Goal: Task Accomplishment & Management: Manage account settings

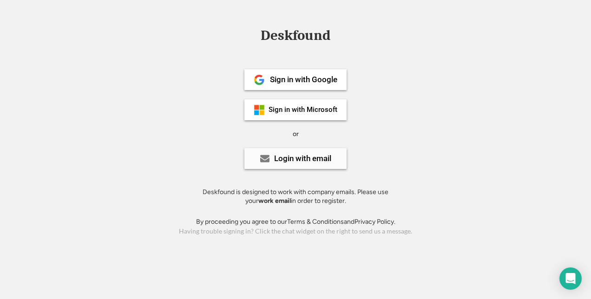
click at [299, 163] on div "Login with email" at bounding box center [295, 158] width 102 height 21
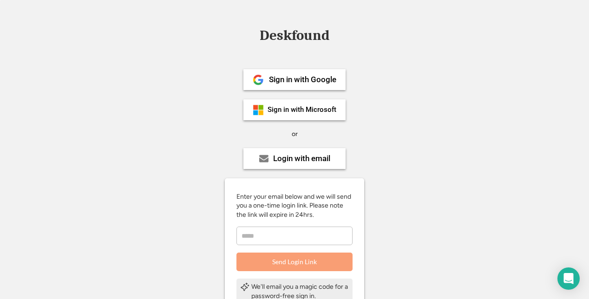
click at [290, 234] on input "email" at bounding box center [294, 236] width 116 height 19
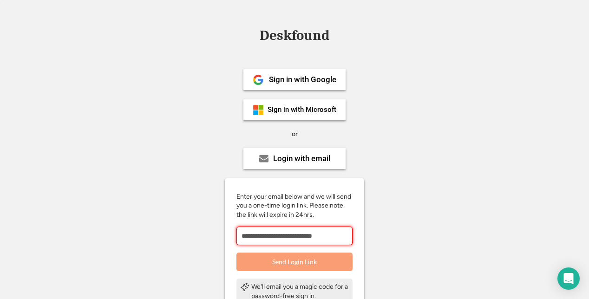
type input "**********"
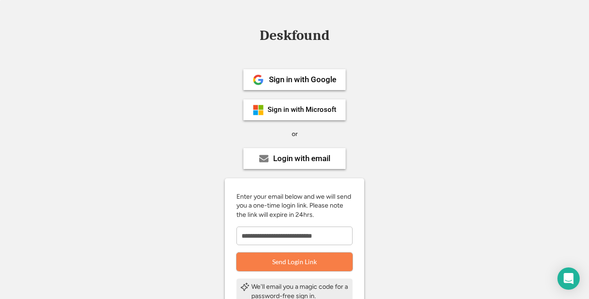
click at [236, 253] on button "Send Login Link" at bounding box center [294, 262] width 116 height 19
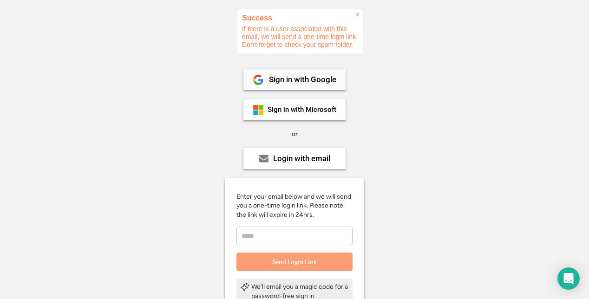
click at [323, 79] on div "Sign in with Google" at bounding box center [302, 80] width 67 height 8
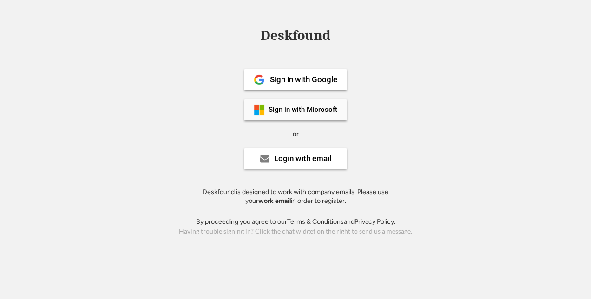
click at [305, 114] on div "Sign in with Microsoft" at bounding box center [295, 109] width 102 height 21
